Goal: Task Accomplishment & Management: Use online tool/utility

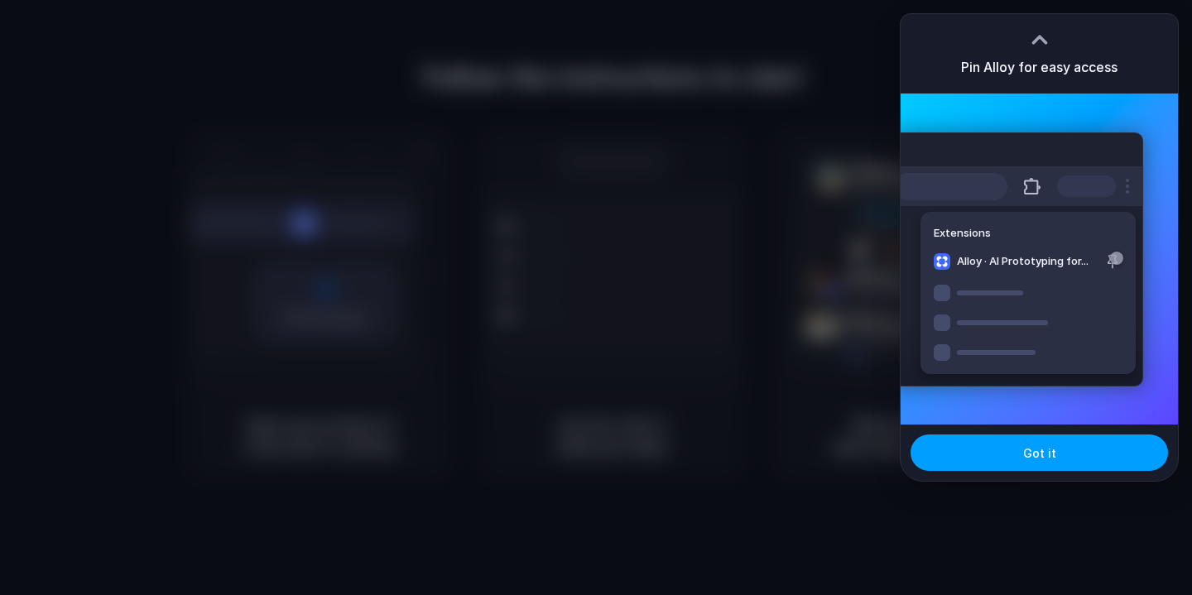
click at [982, 447] on button "Got it" at bounding box center [1038, 453] width 257 height 36
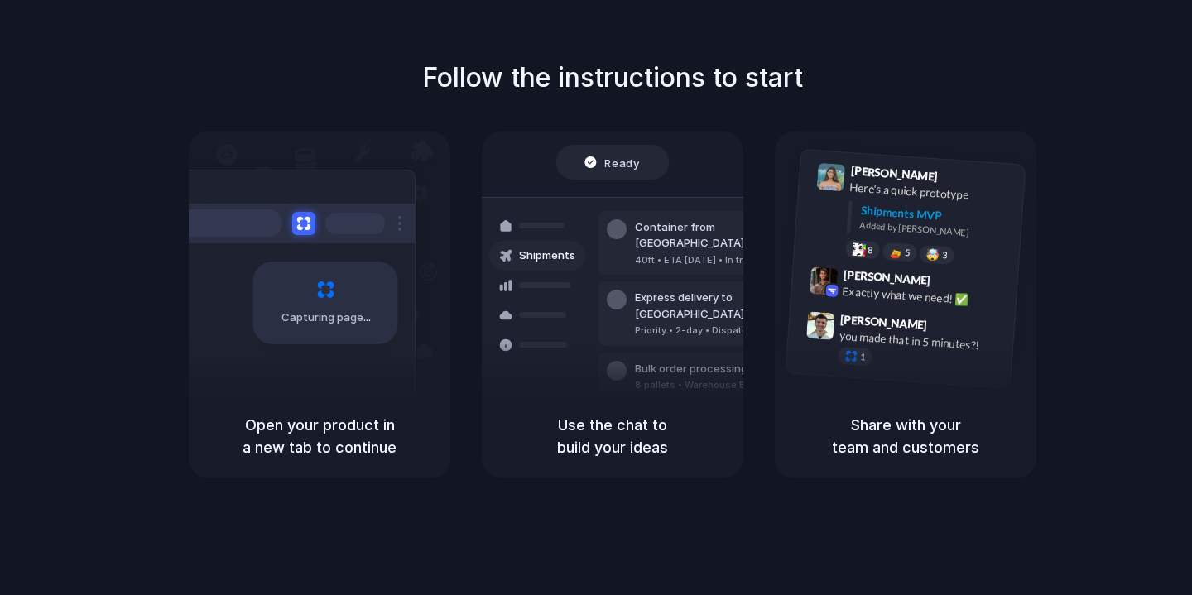
click at [1131, 138] on div "Follow the instructions to start Capturing page Open your product in a new tab …" at bounding box center [613, 268] width 1192 height 420
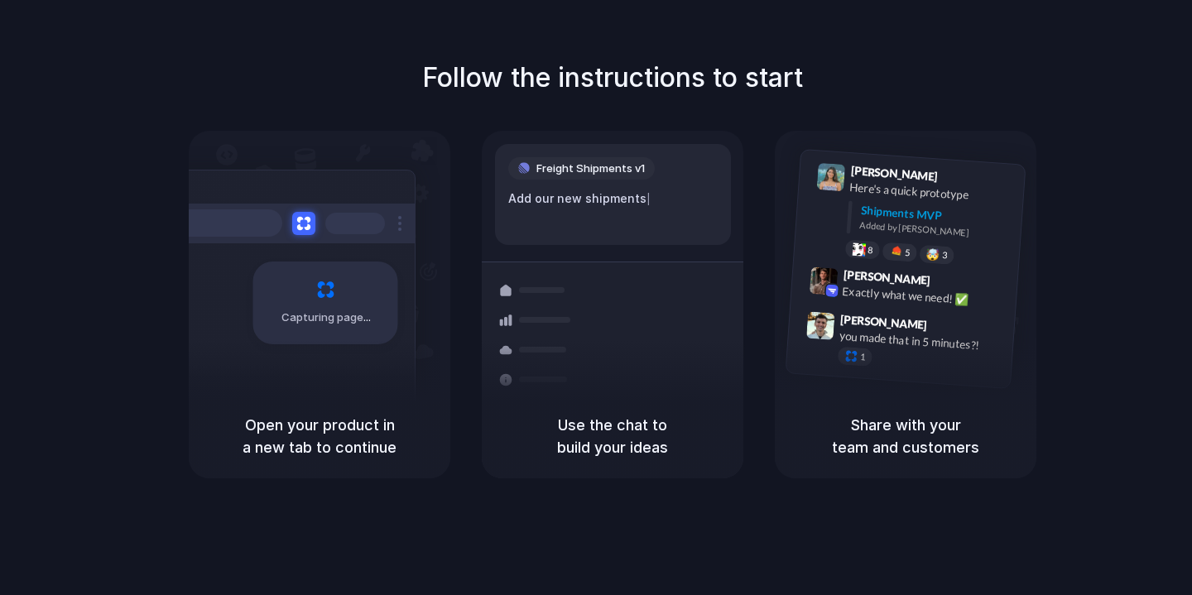
click at [632, 212] on div "Freight Shipments v1 Add our new shipments |" at bounding box center [613, 194] width 236 height 101
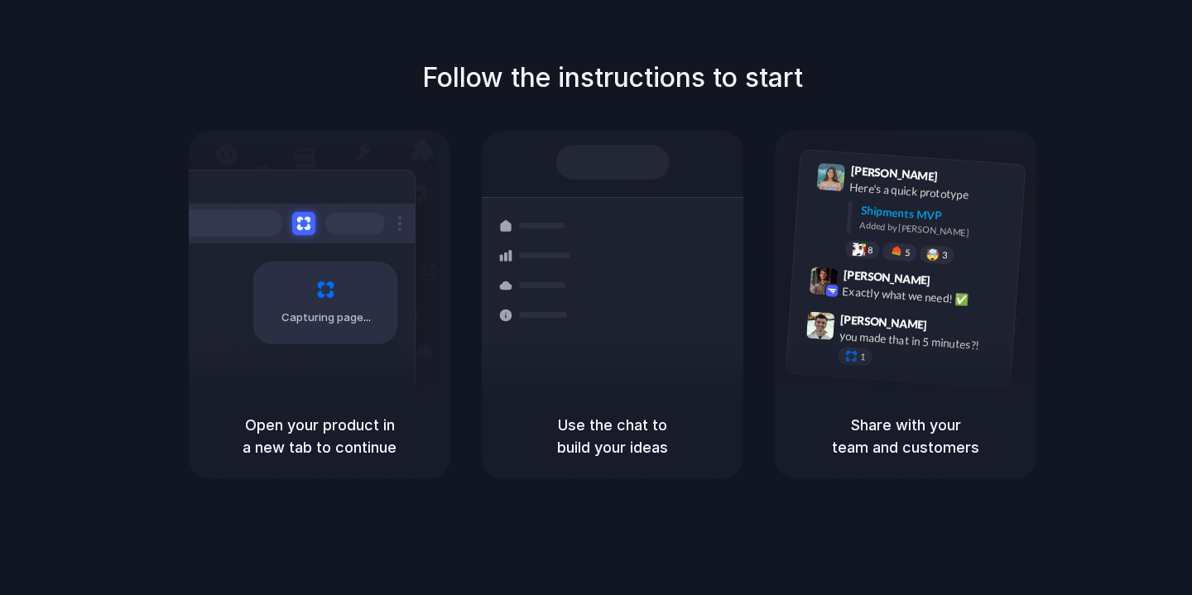
click at [644, 424] on div "Air freight to London" at bounding box center [724, 432] width 179 height 17
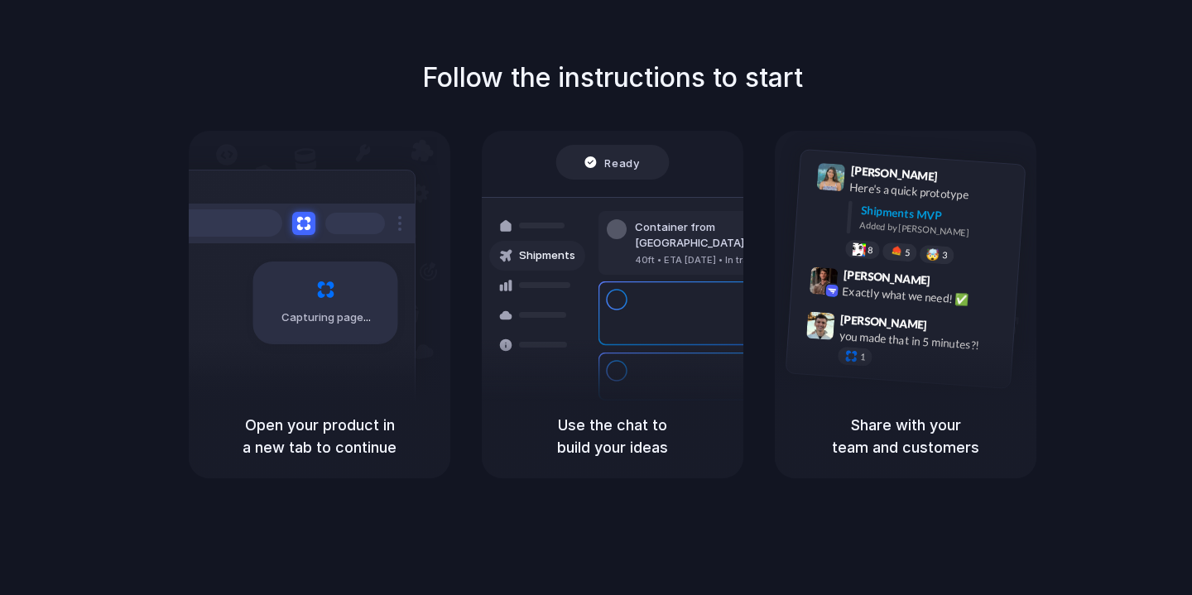
click at [596, 298] on div at bounding box center [596, 298] width 0 height 0
click at [326, 76] on div "Follow the instructions to start Capturing page Open your product in a new tab …" at bounding box center [613, 268] width 1192 height 420
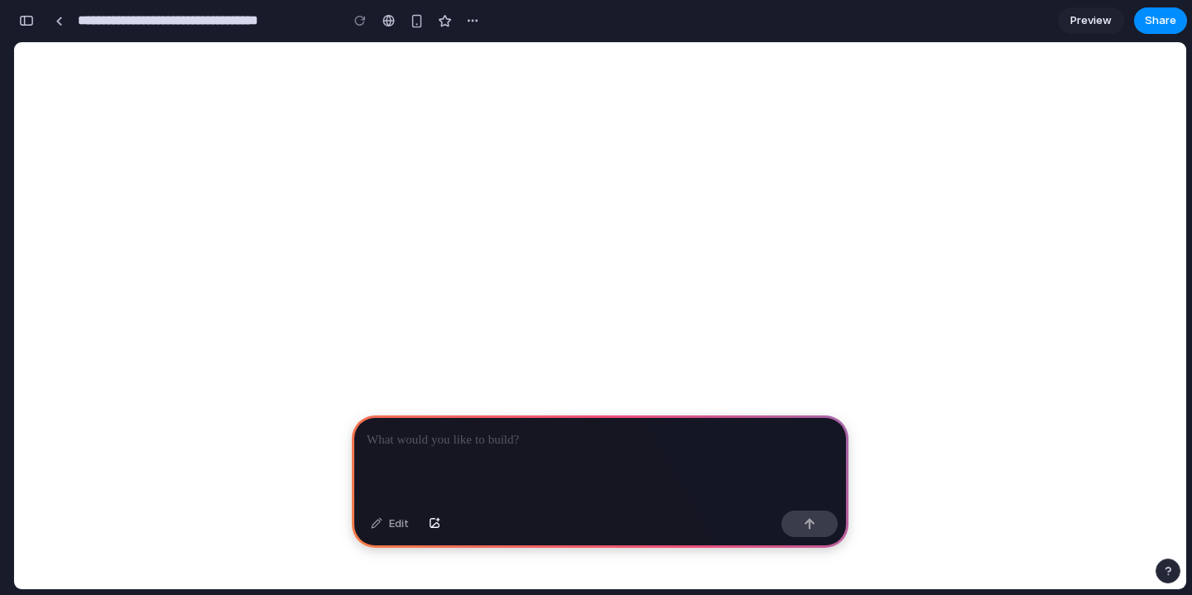
scroll to position [4546, 0]
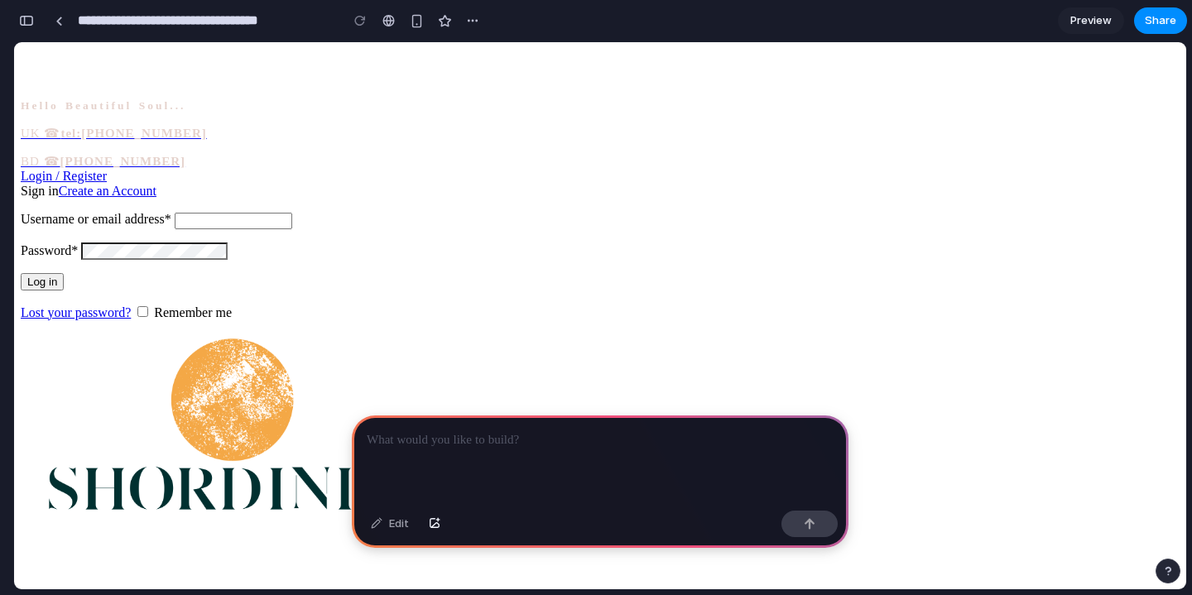
scroll to position [0, 0]
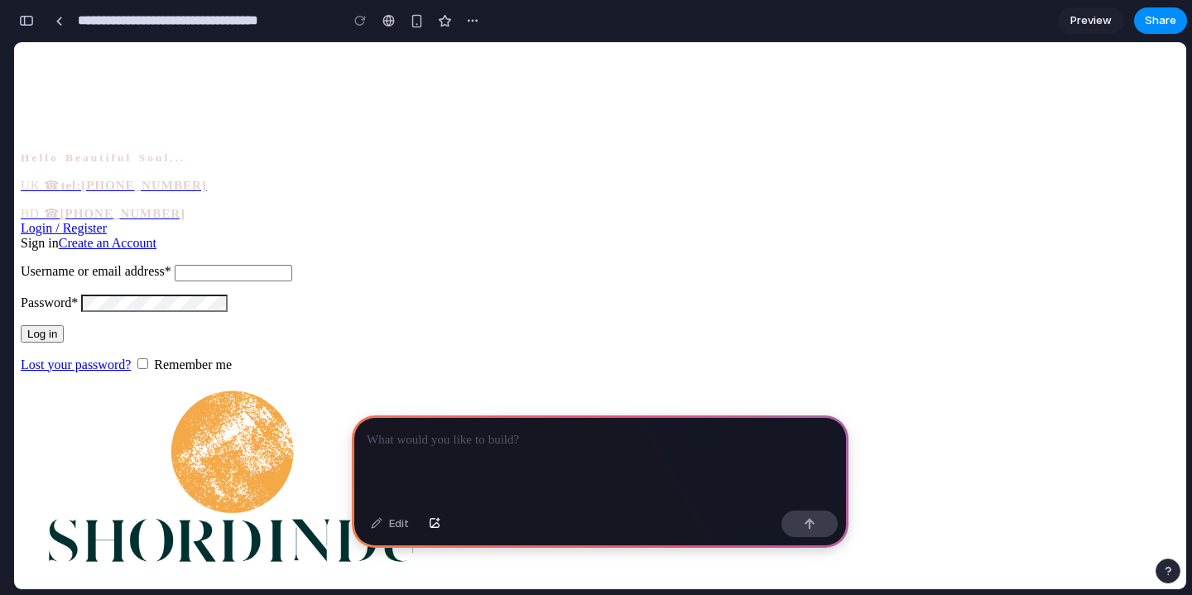
click at [440, 444] on p at bounding box center [600, 440] width 467 height 20
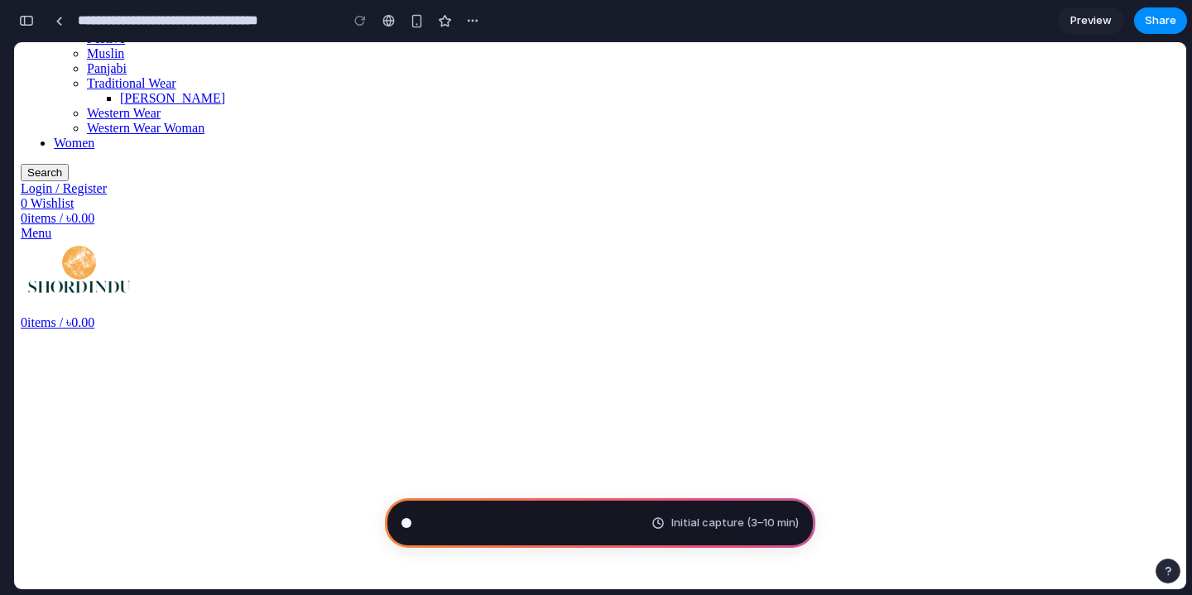
scroll to position [2016, 0]
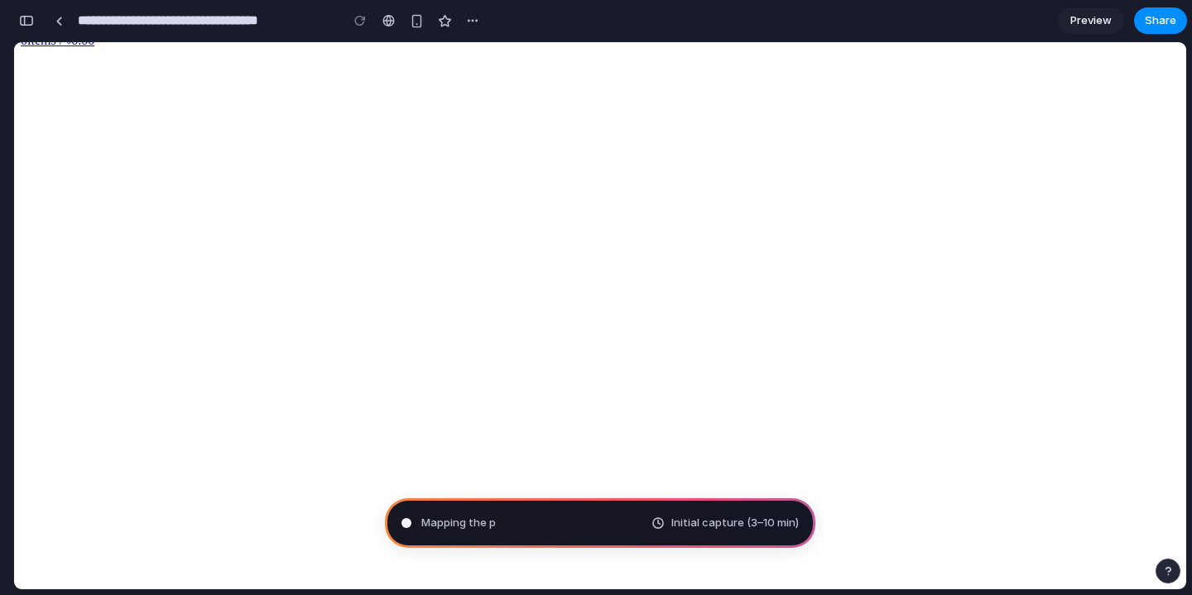
click at [28, 21] on div "button" at bounding box center [26, 21] width 15 height 12
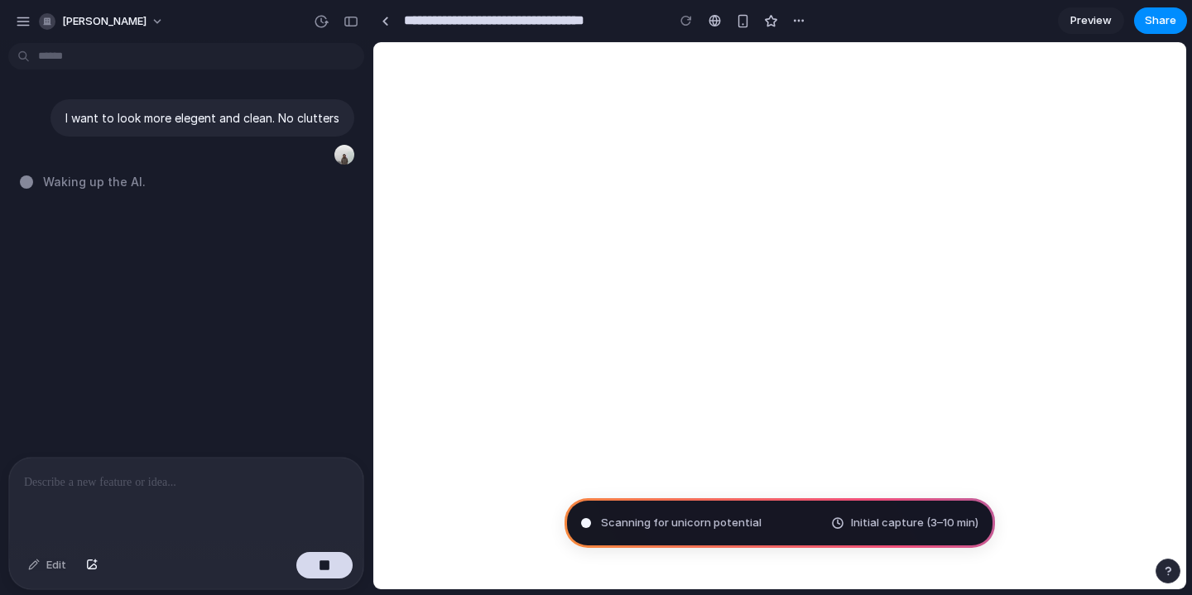
scroll to position [4259, 0]
type input "**********"
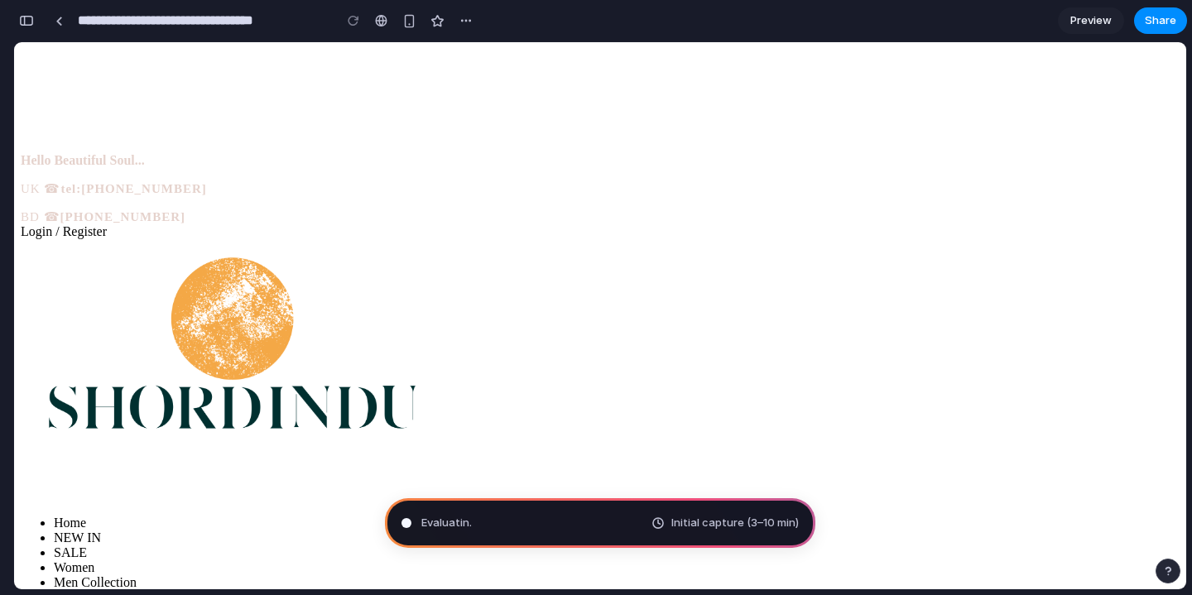
scroll to position [0, 0]
click at [34, 17] on button "button" at bounding box center [26, 20] width 26 height 26
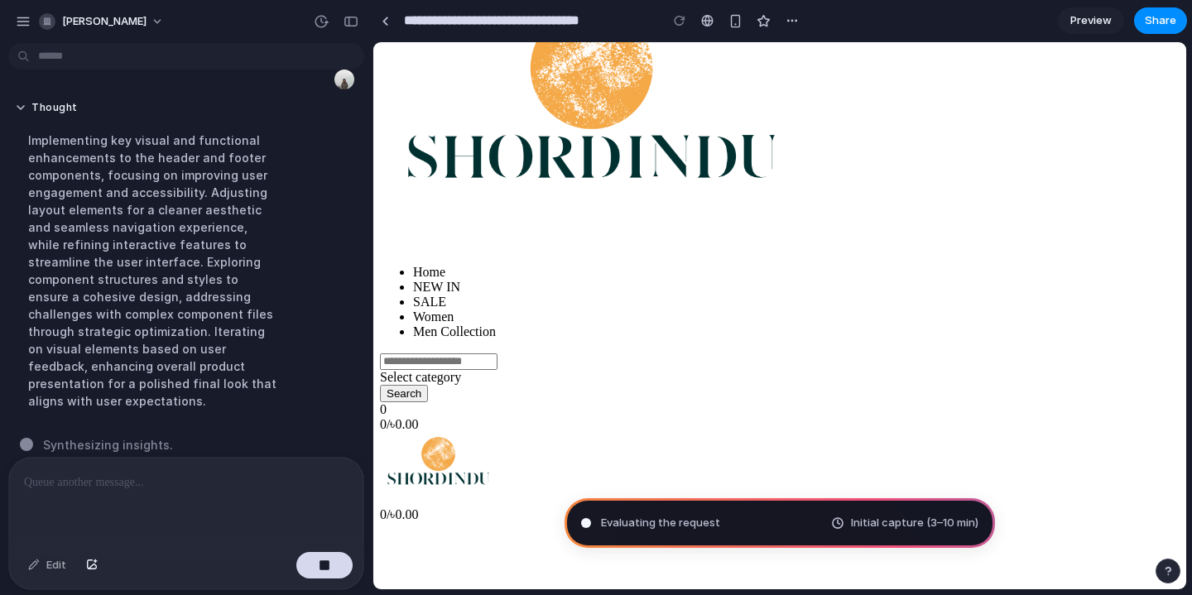
scroll to position [277, 0]
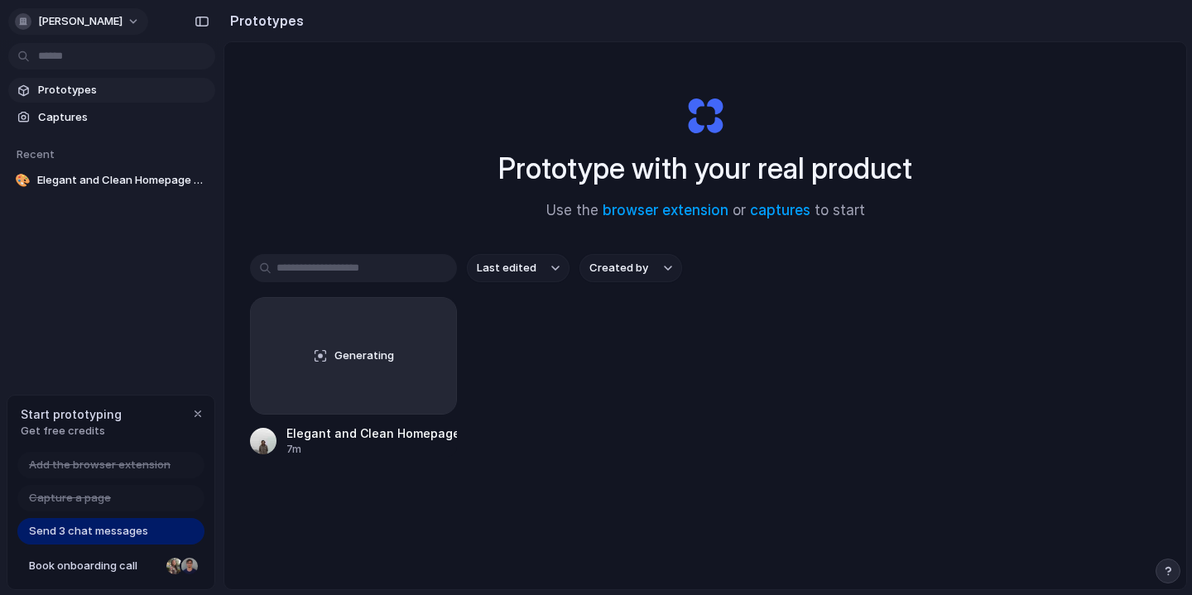
click at [137, 22] on button "[PERSON_NAME]" at bounding box center [78, 21] width 140 height 26
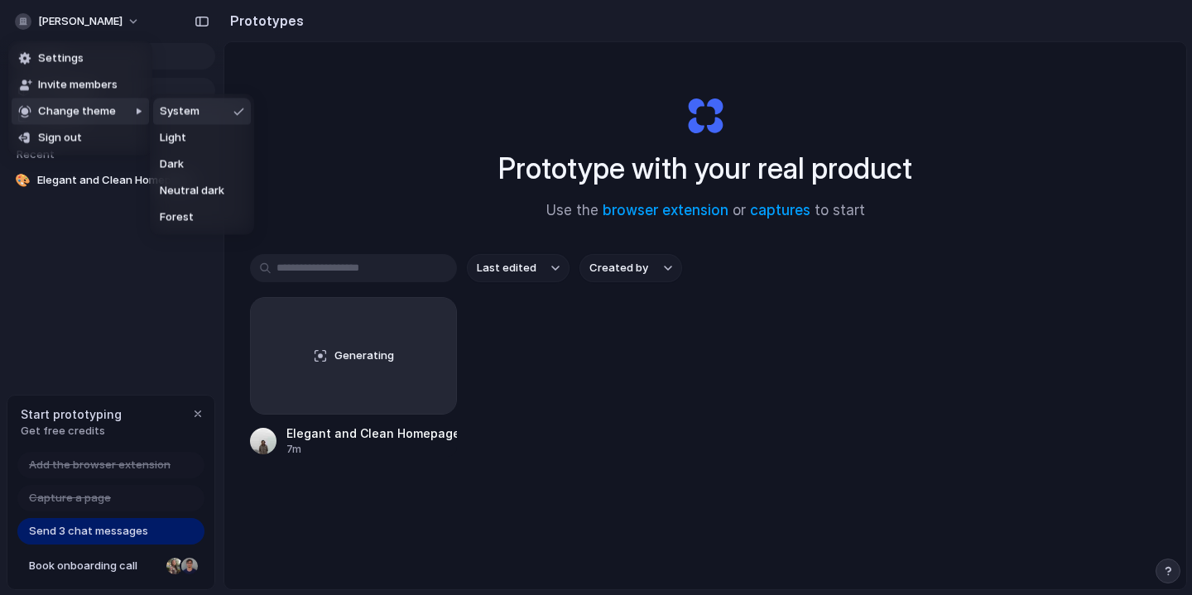
click at [121, 531] on div "Settings Invite members Change theme Sign out" at bounding box center [596, 297] width 1192 height 595
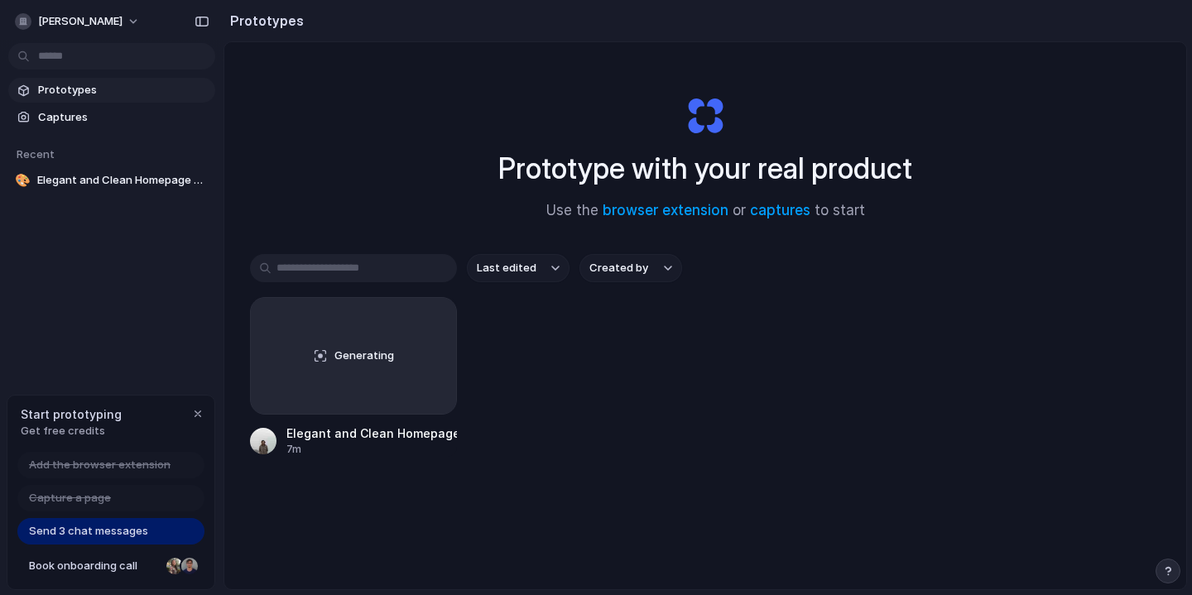
click at [79, 535] on span "Send 3 chat messages" at bounding box center [88, 531] width 119 height 17
click at [89, 565] on span "Book onboarding call" at bounding box center [94, 566] width 131 height 17
click at [50, 22] on span "[PERSON_NAME]" at bounding box center [80, 21] width 84 height 17
click at [50, 22] on div "Settings Invite members Change theme Sign out" at bounding box center [596, 297] width 1192 height 595
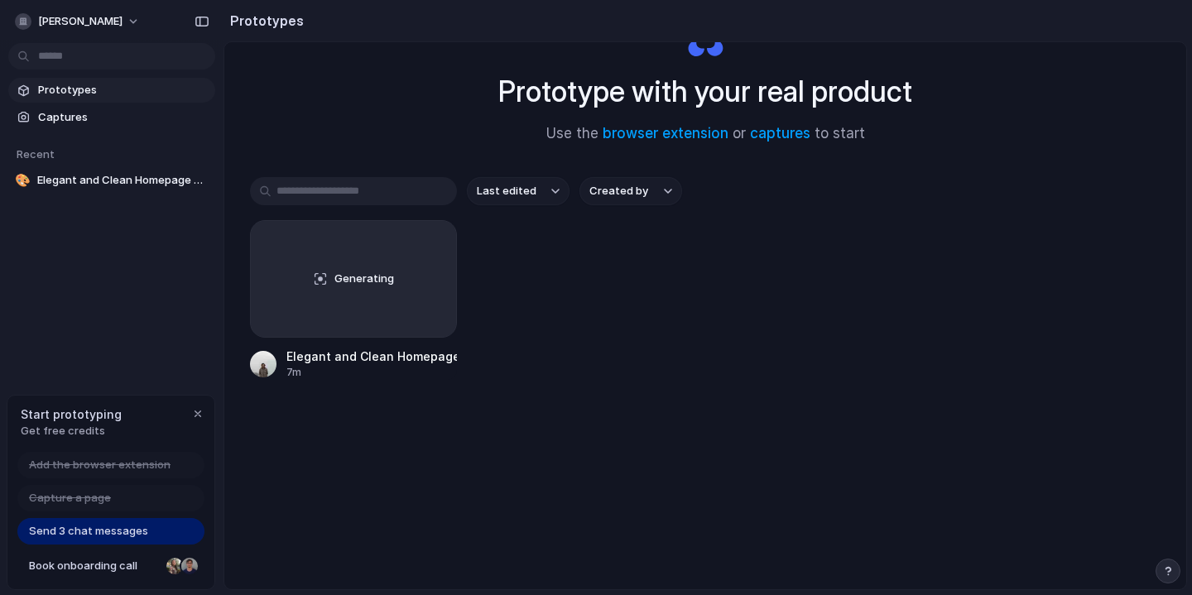
scroll to position [89, 0]
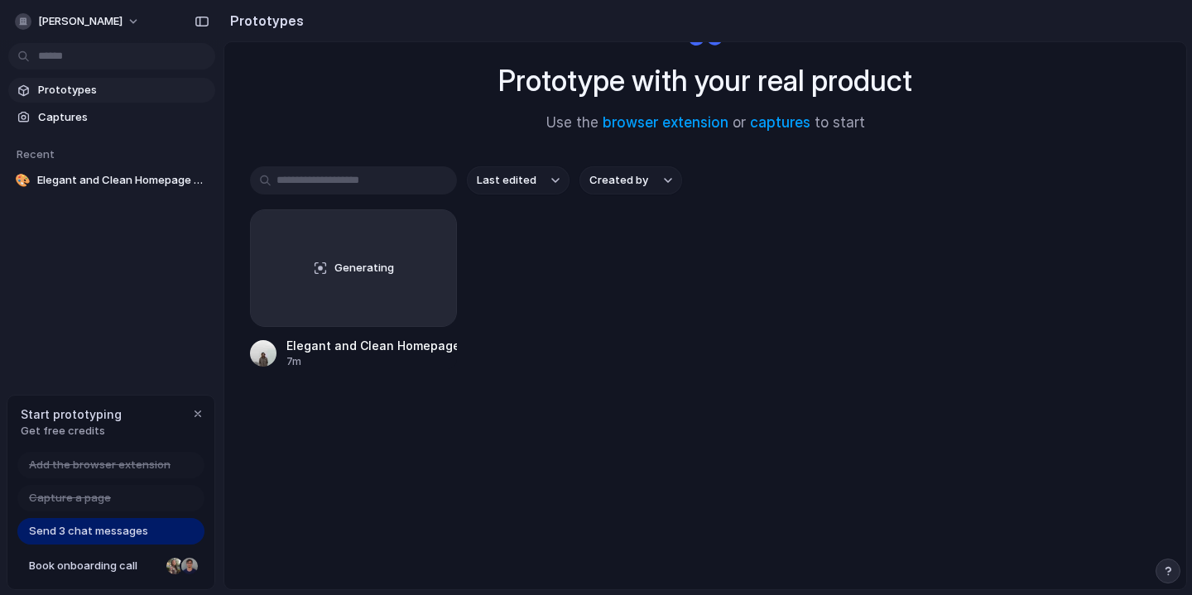
click at [122, 539] on div "Send 3 chat messages" at bounding box center [110, 531] width 187 height 26
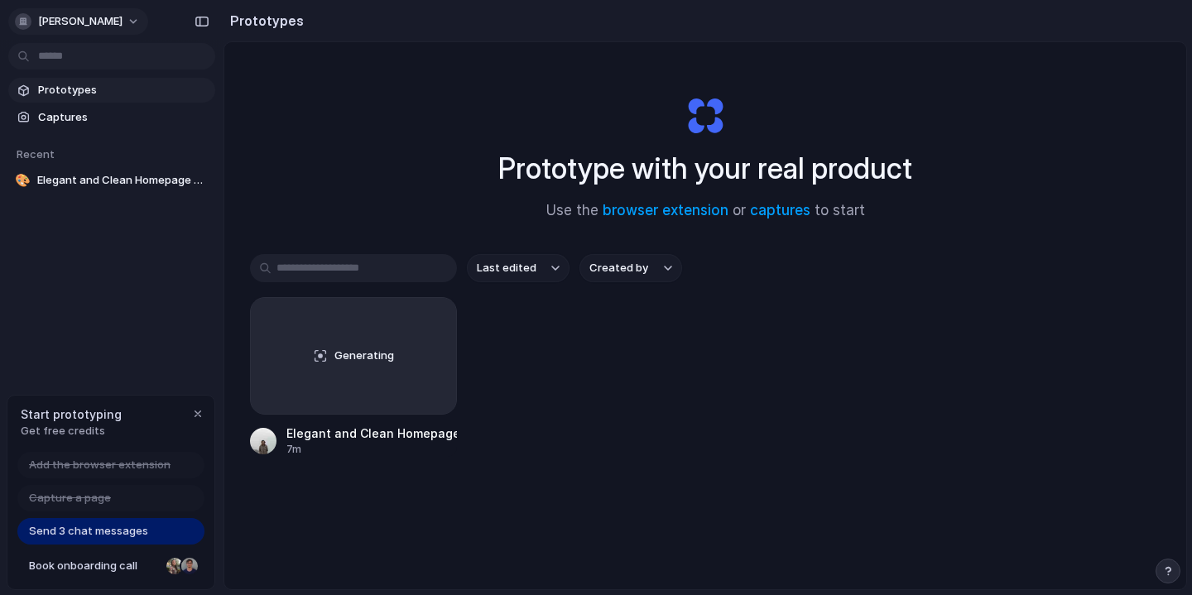
click at [147, 15] on button "[PERSON_NAME]" at bounding box center [78, 21] width 140 height 26
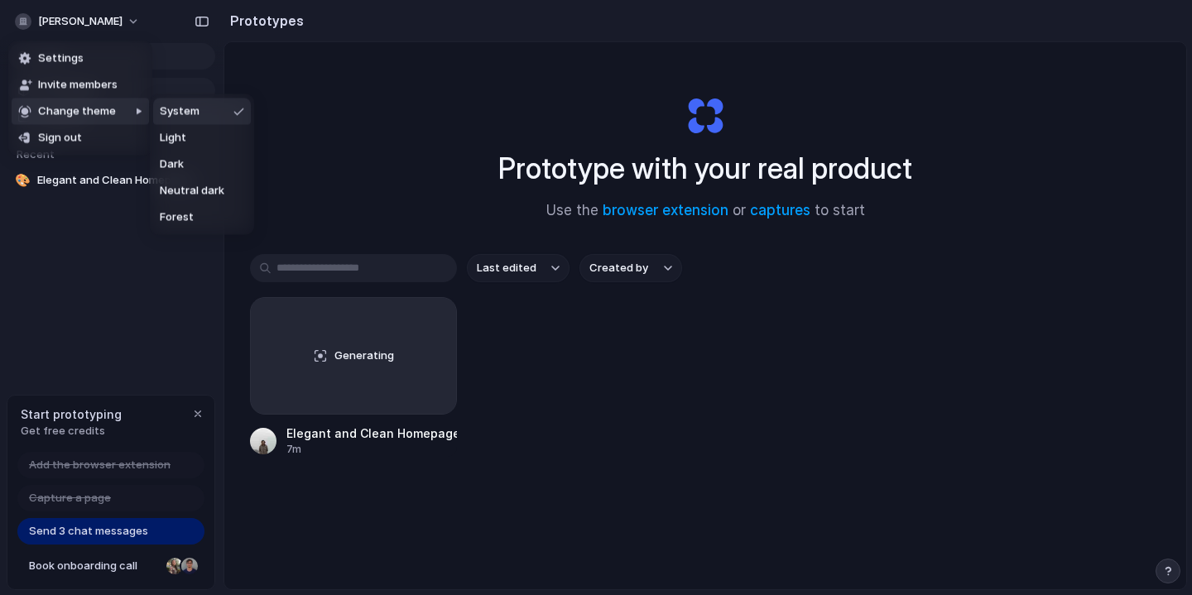
click at [434, 136] on div "Settings Invite members Change theme Sign out" at bounding box center [596, 297] width 1192 height 595
